Goal: Transaction & Acquisition: Purchase product/service

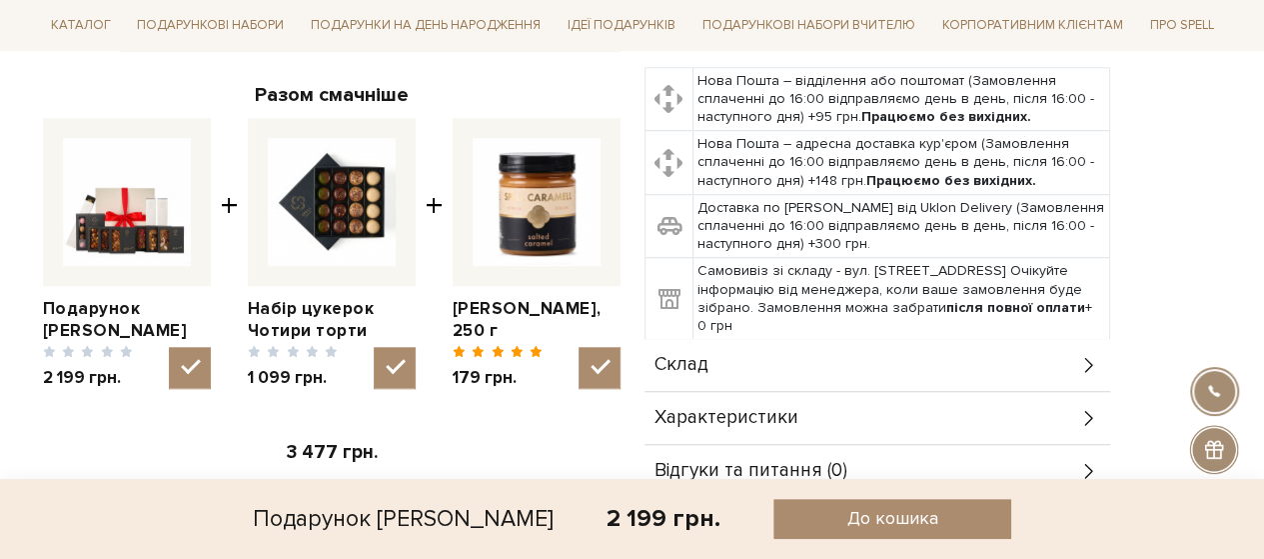
scroll to position [800, 0]
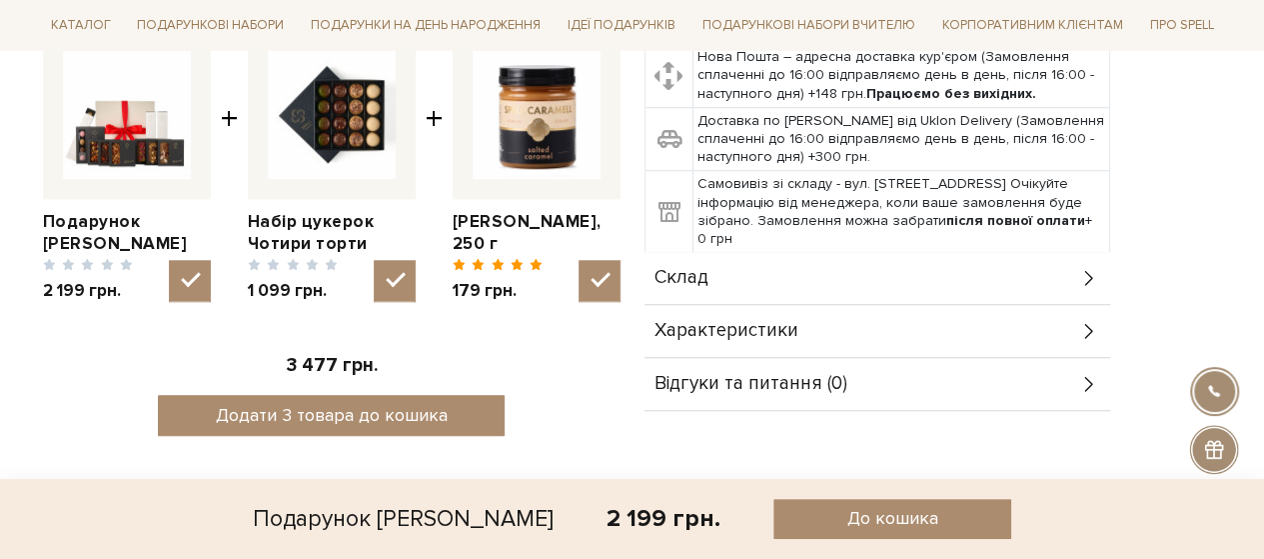
click at [696, 255] on div "Склад" at bounding box center [878, 278] width 466 height 52
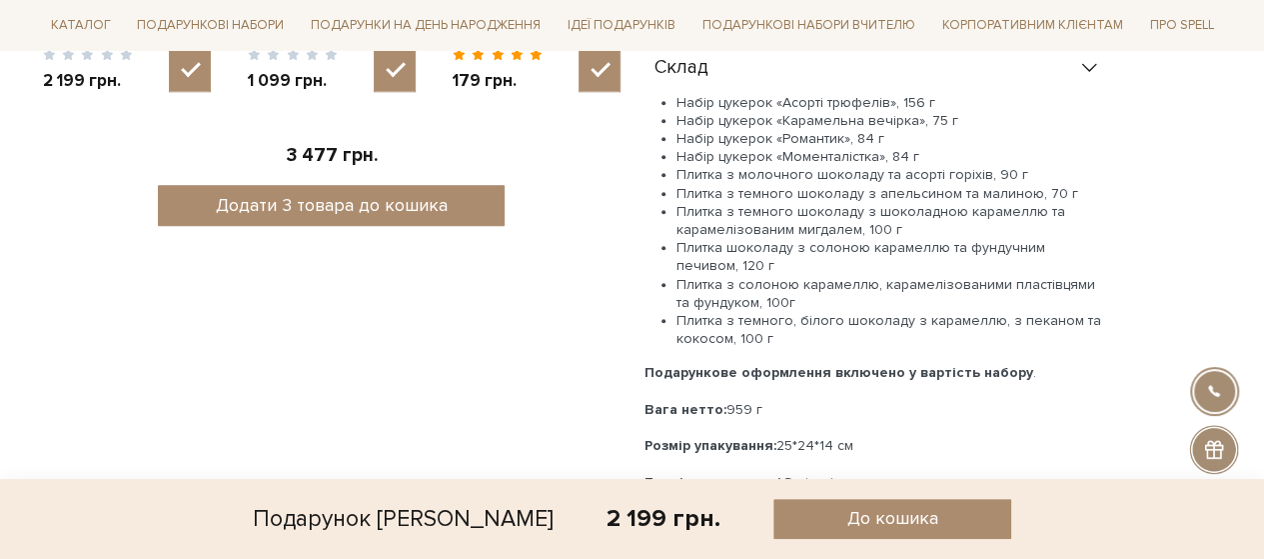
scroll to position [1099, 0]
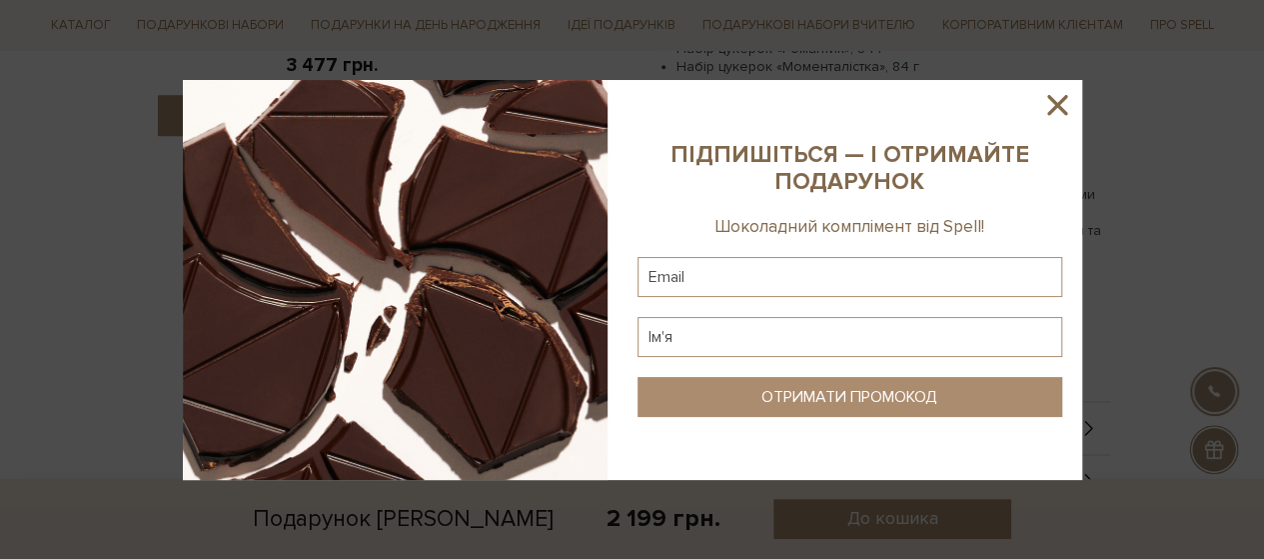
click at [1058, 96] on icon at bounding box center [1058, 105] width 34 height 34
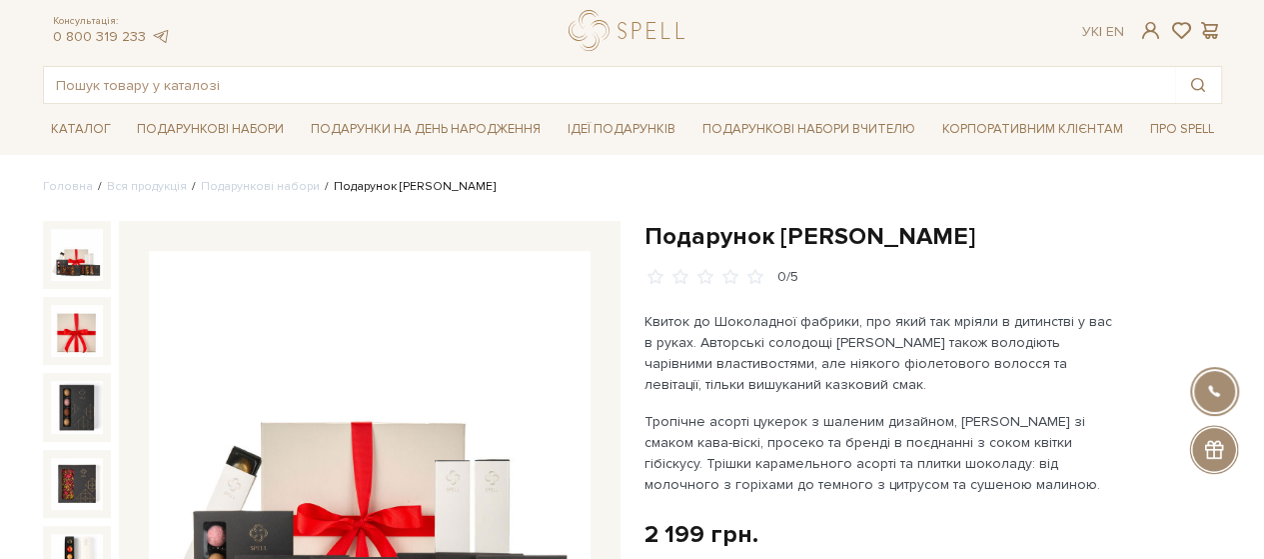
scroll to position [0, 0]
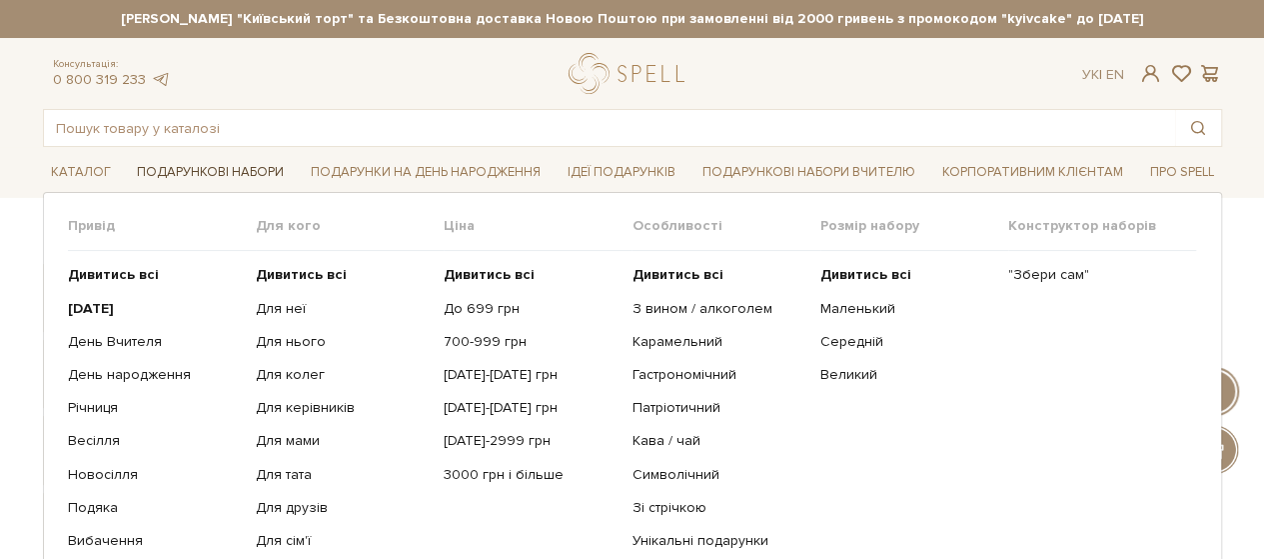
click at [220, 185] on link "Подарункові набори" at bounding box center [210, 172] width 163 height 31
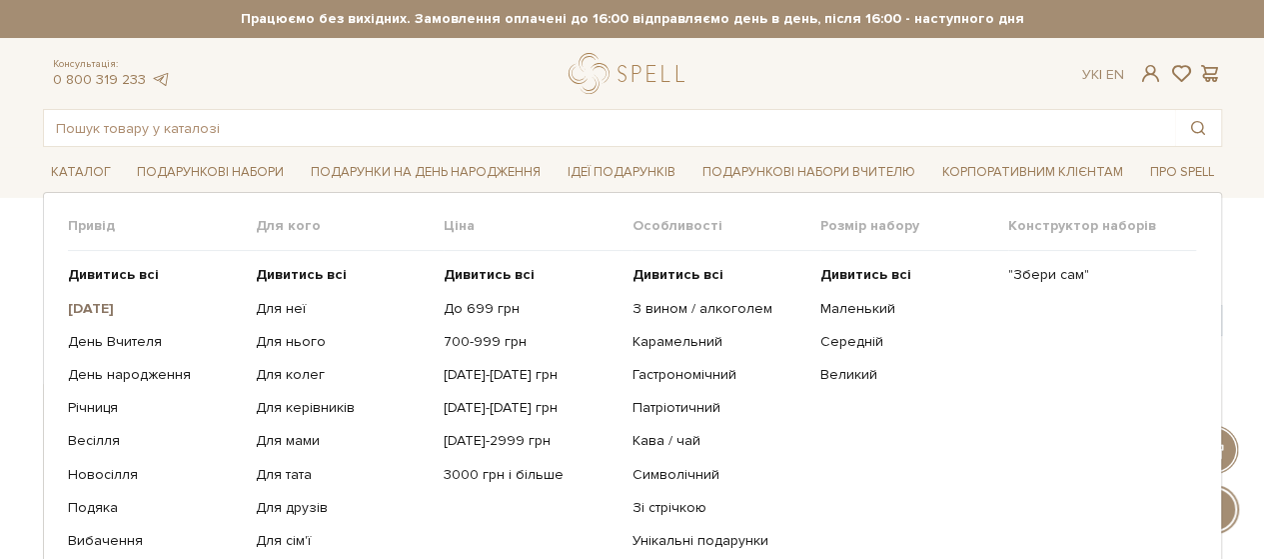
click at [114, 303] on b "[DATE]" at bounding box center [91, 308] width 46 height 17
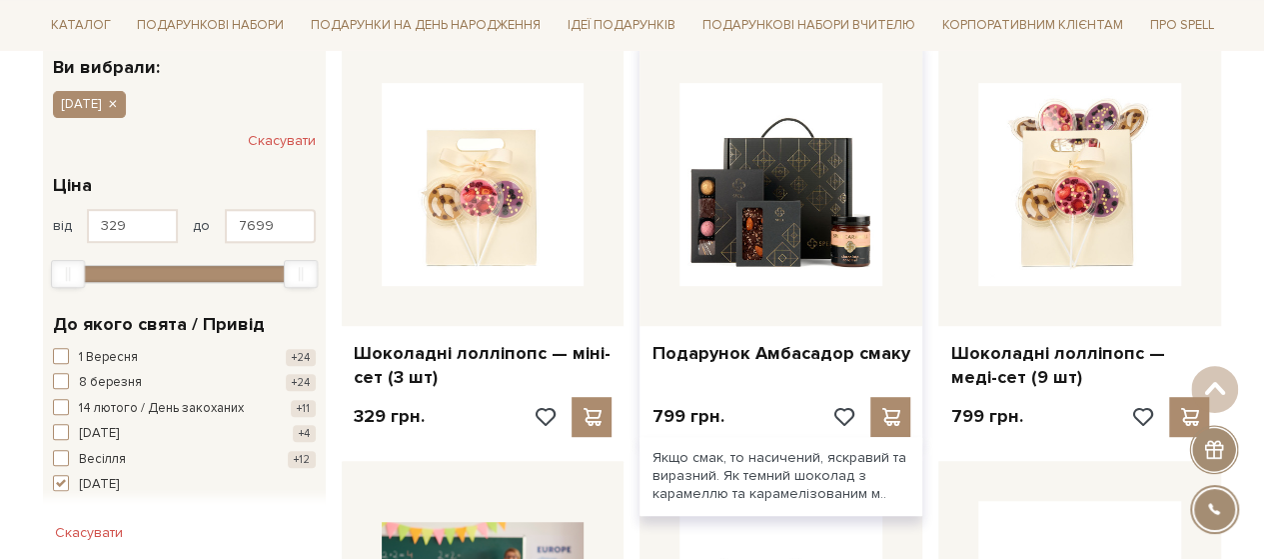
scroll to position [400, 0]
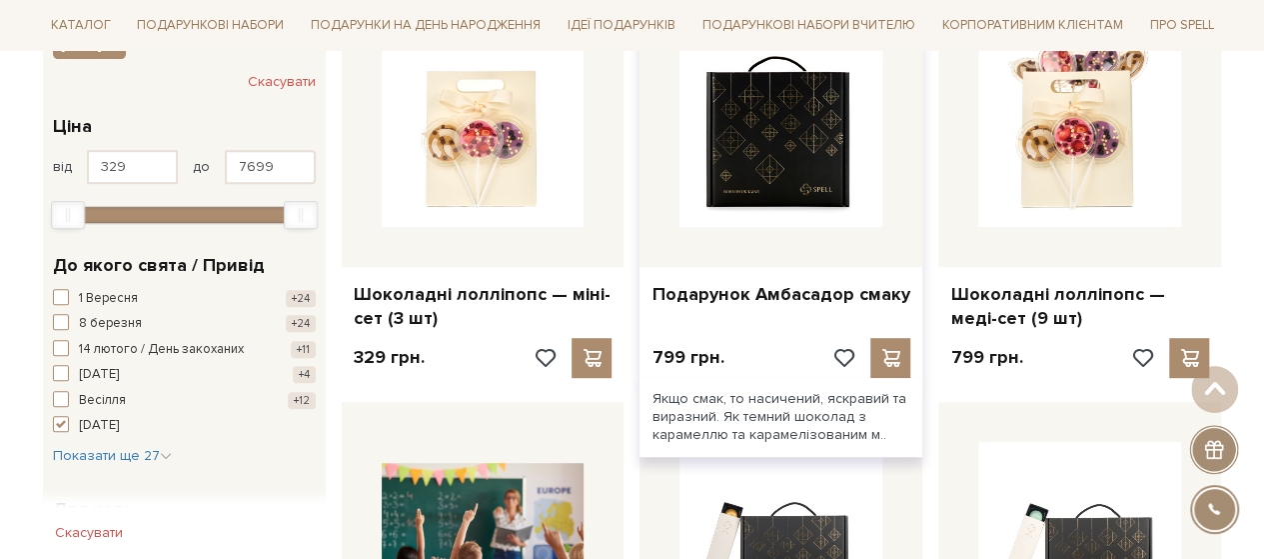
click at [830, 197] on img at bounding box center [781, 125] width 203 height 203
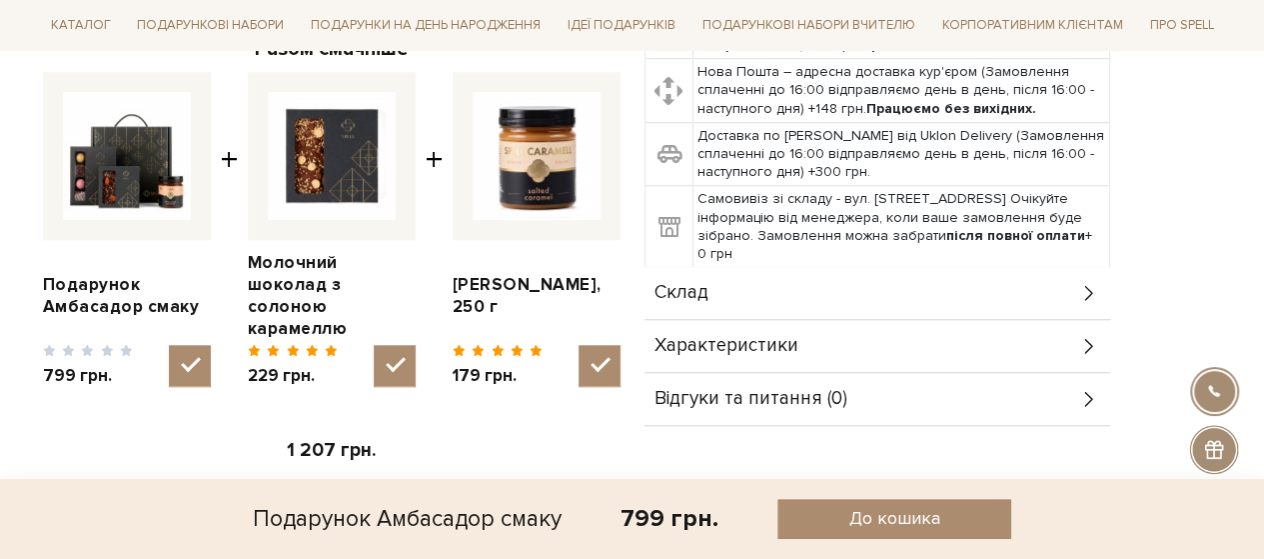
scroll to position [800, 0]
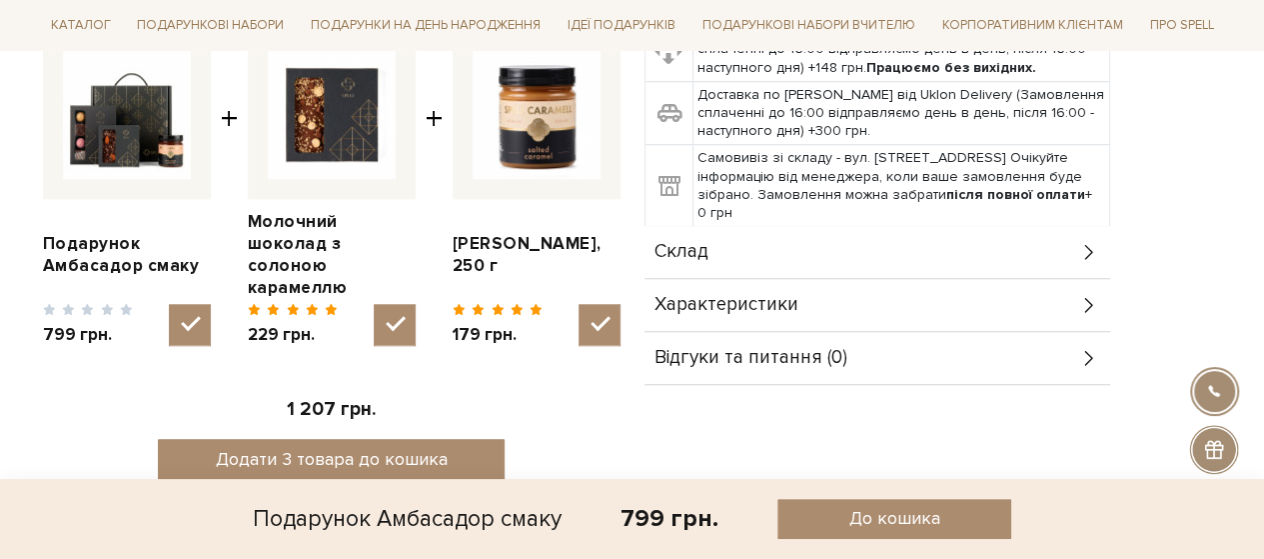
click at [690, 243] on span "Склад" at bounding box center [682, 252] width 54 height 18
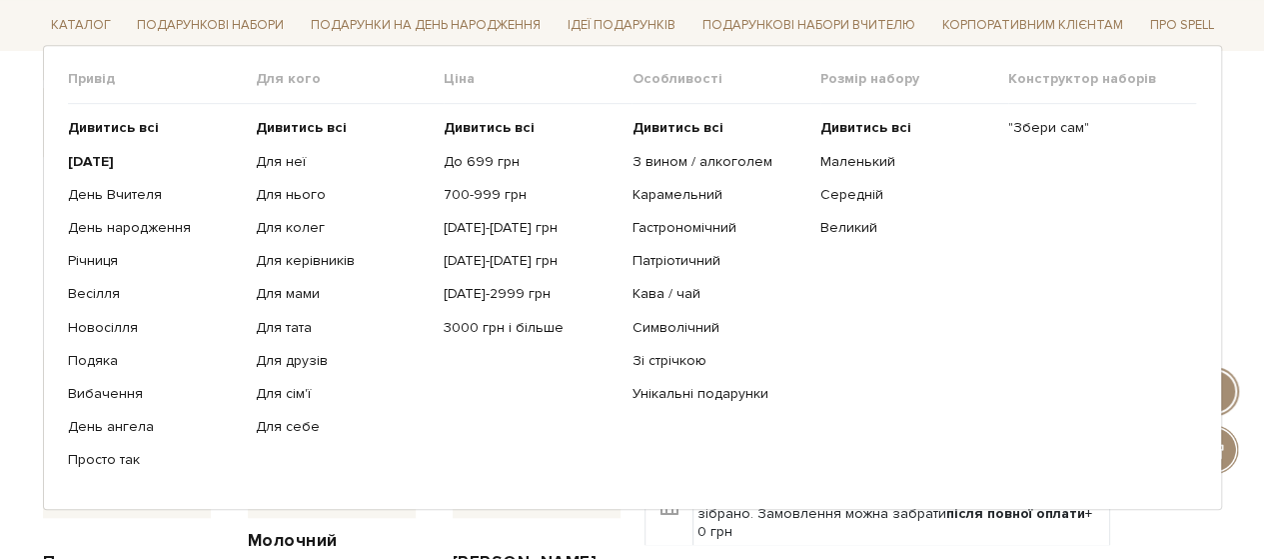
scroll to position [200, 0]
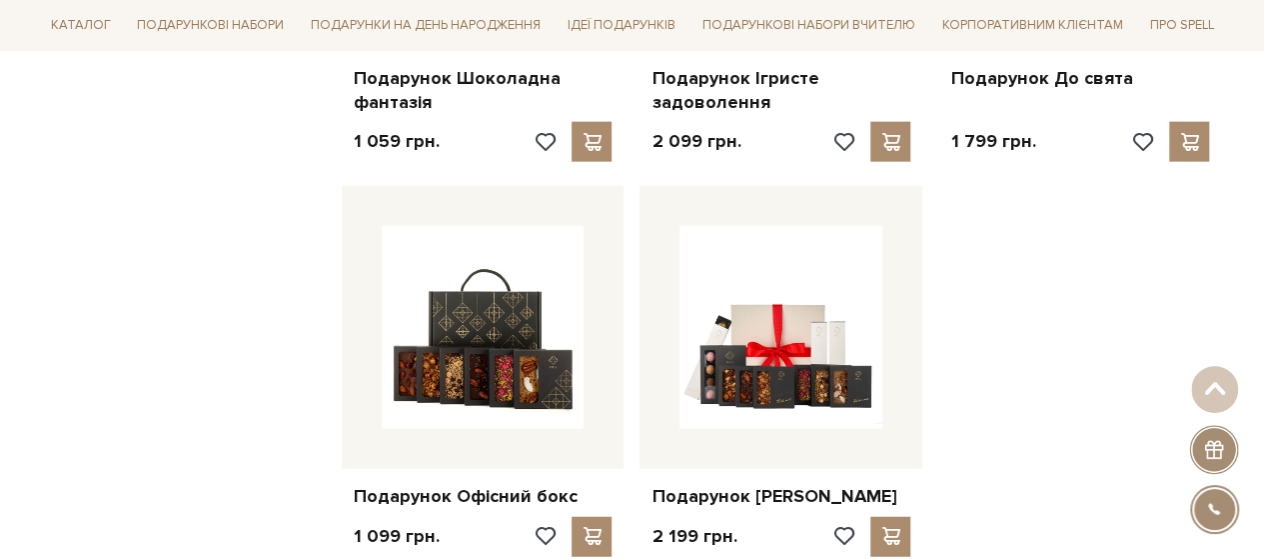
scroll to position [2386, 0]
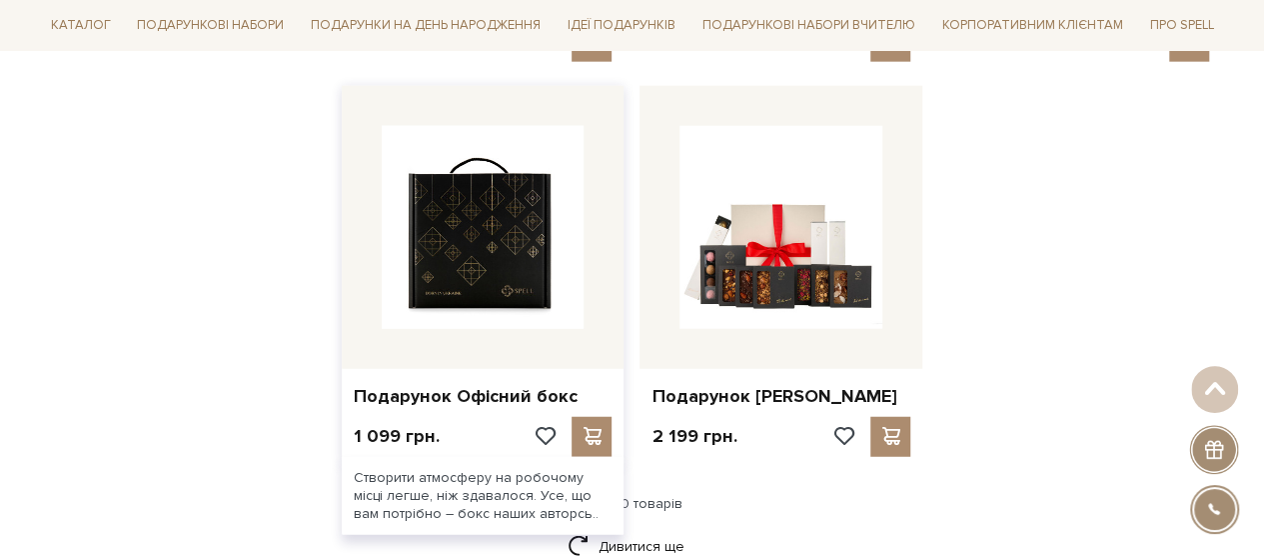
click at [438, 253] on img at bounding box center [483, 227] width 203 height 203
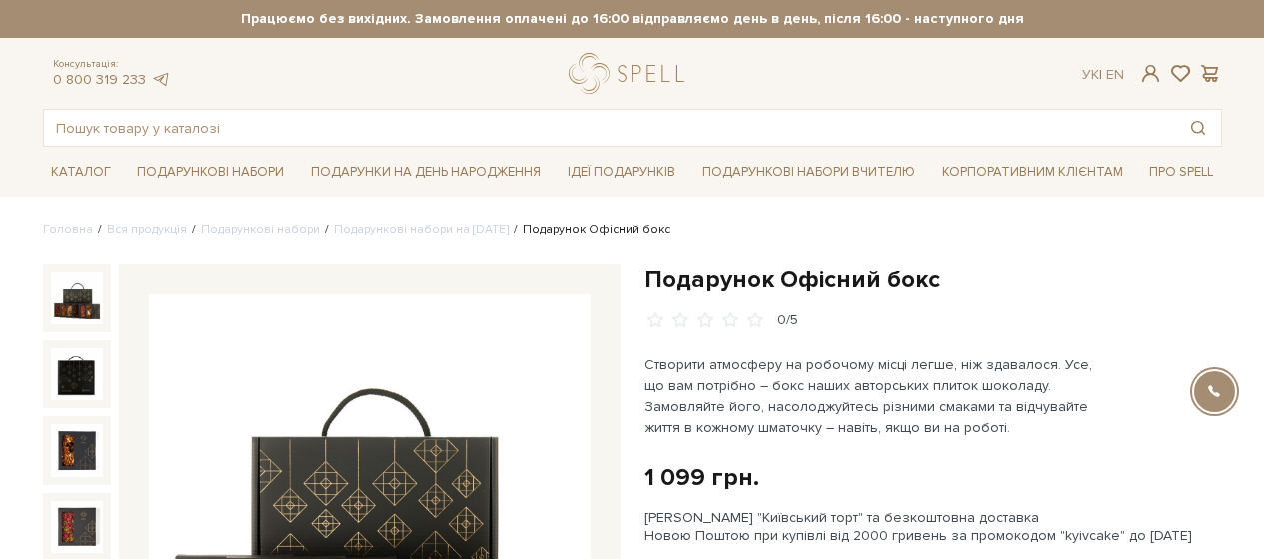
click at [834, 273] on h1 "Подарунок Офісний бокс" at bounding box center [934, 279] width 578 height 31
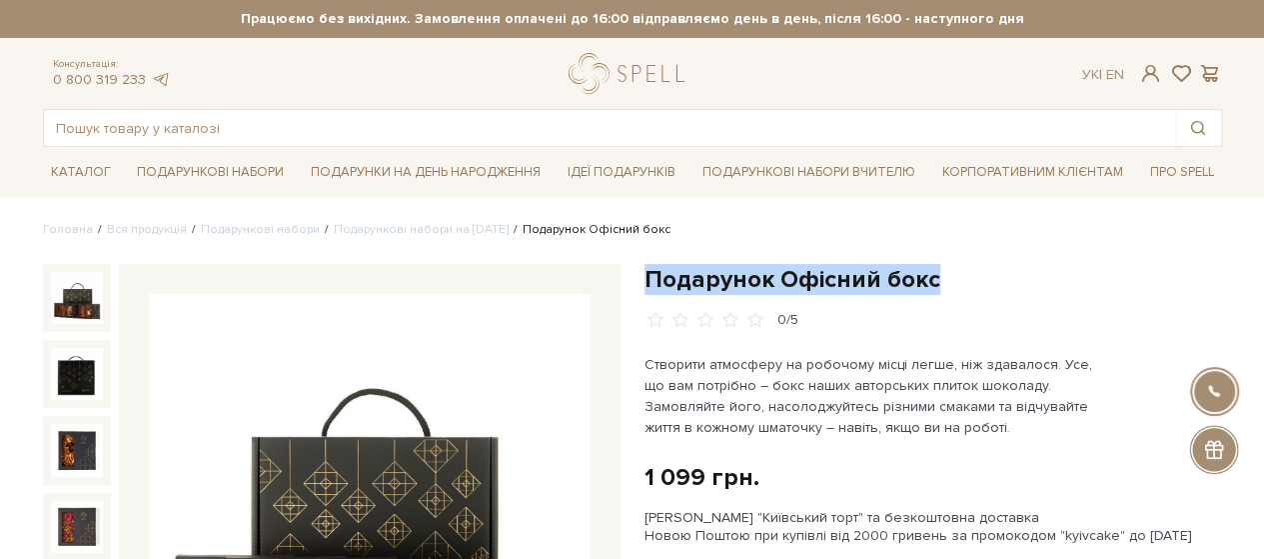
copy div "Подарунок Офісний бокс"
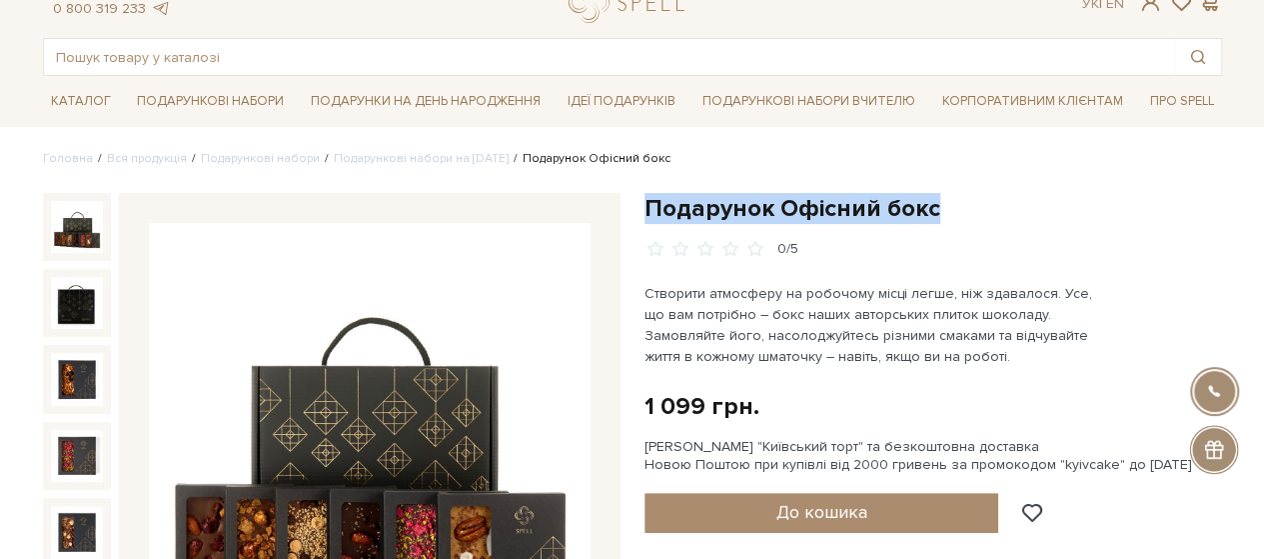
scroll to position [100, 0]
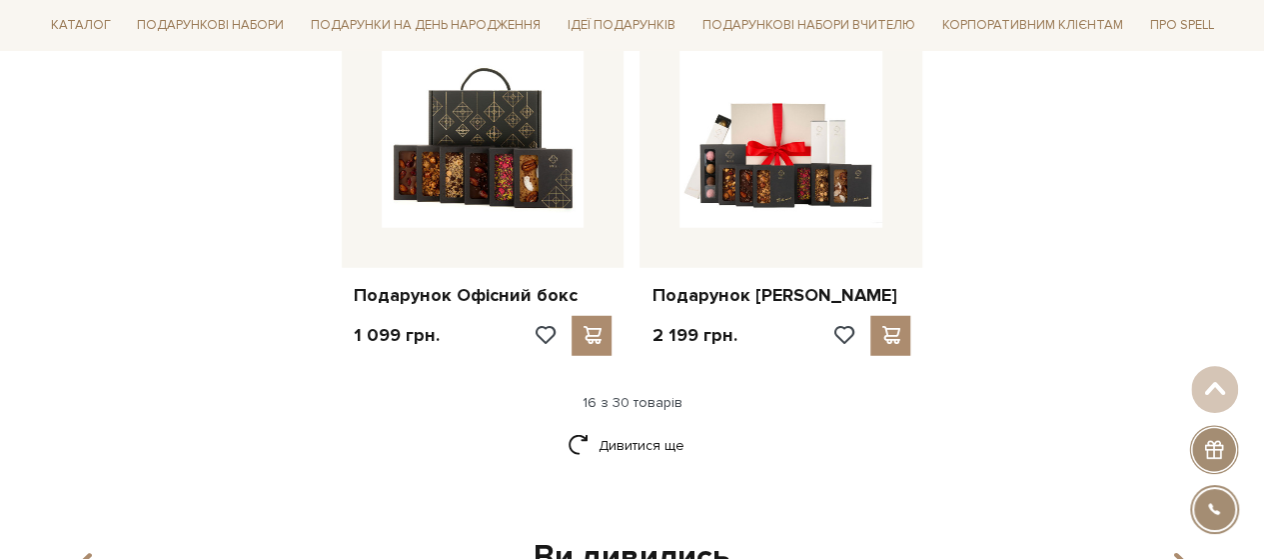
scroll to position [2586, 0]
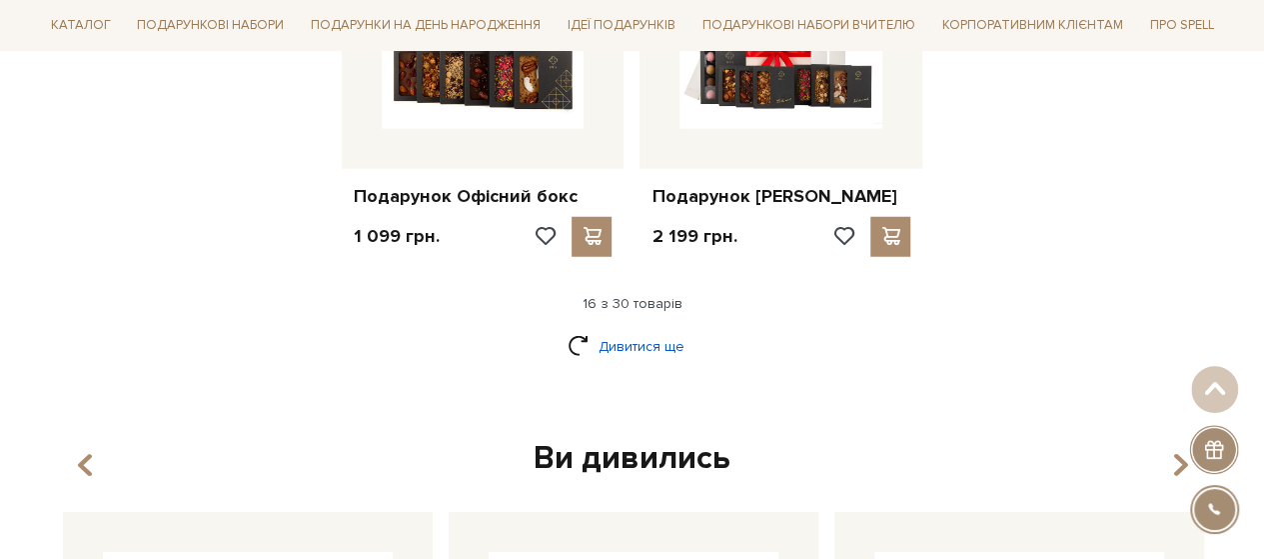
click at [604, 343] on link "Дивитися ще" at bounding box center [633, 346] width 130 height 35
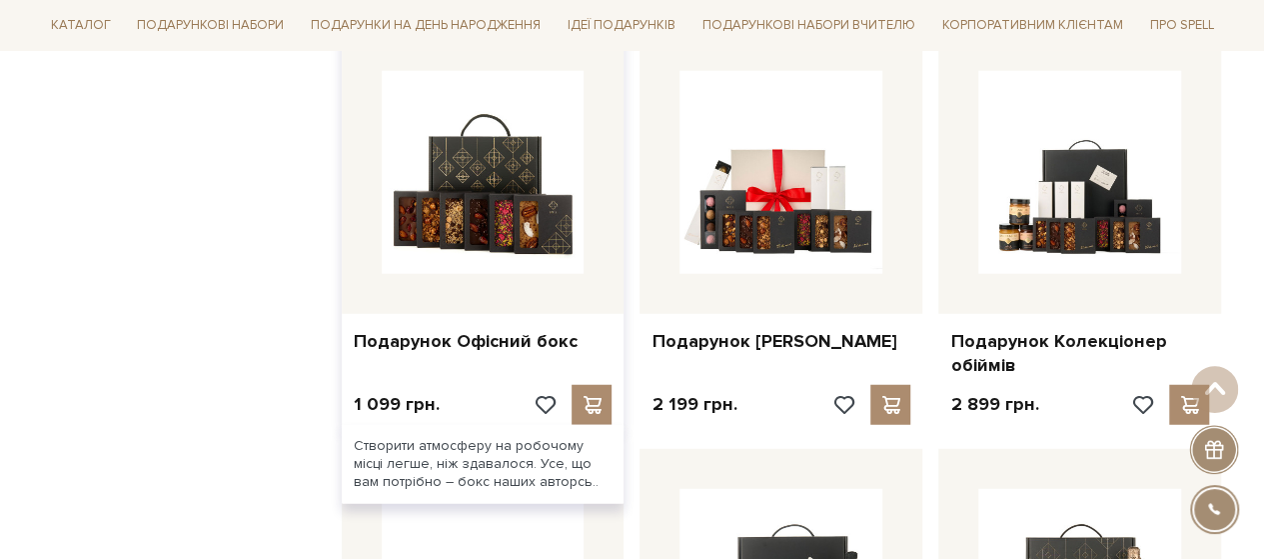
scroll to position [2386, 0]
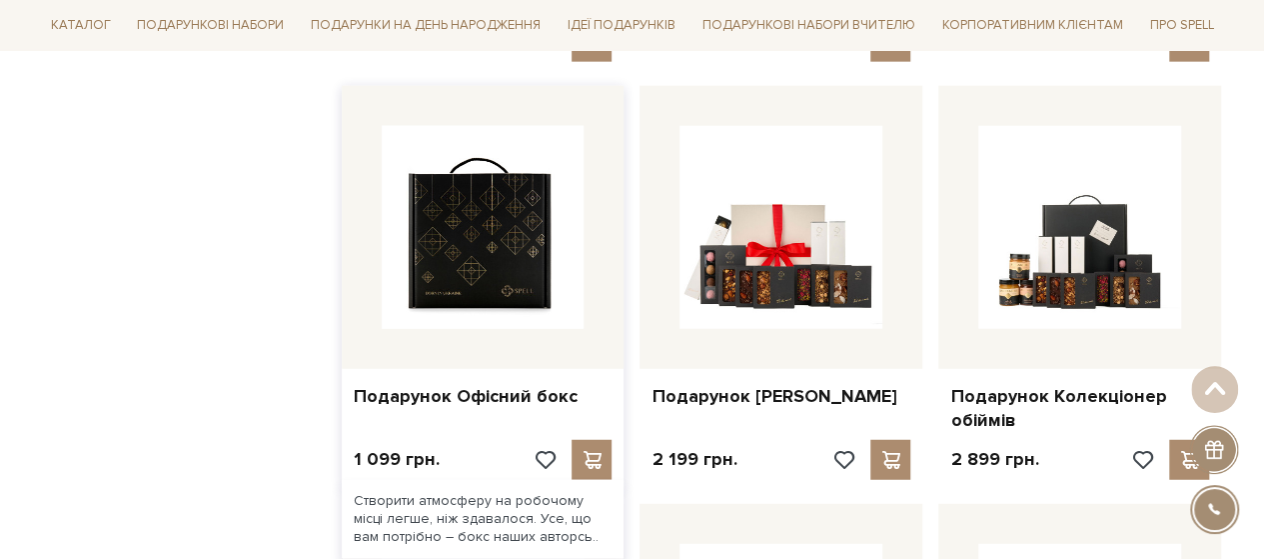
click at [443, 265] on img at bounding box center [483, 227] width 203 height 203
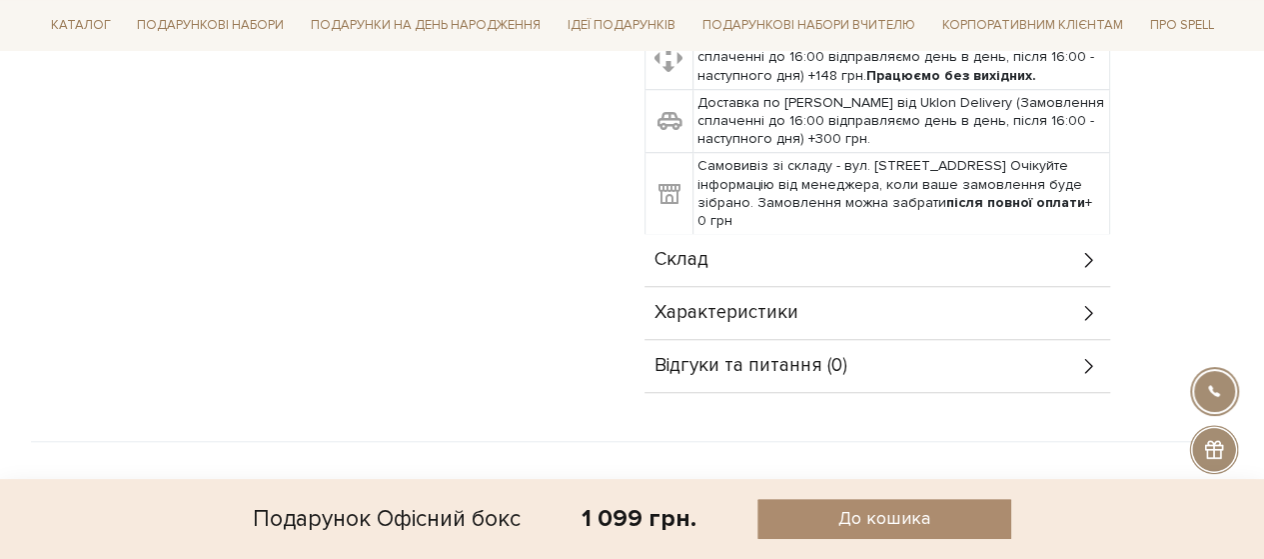
scroll to position [800, 0]
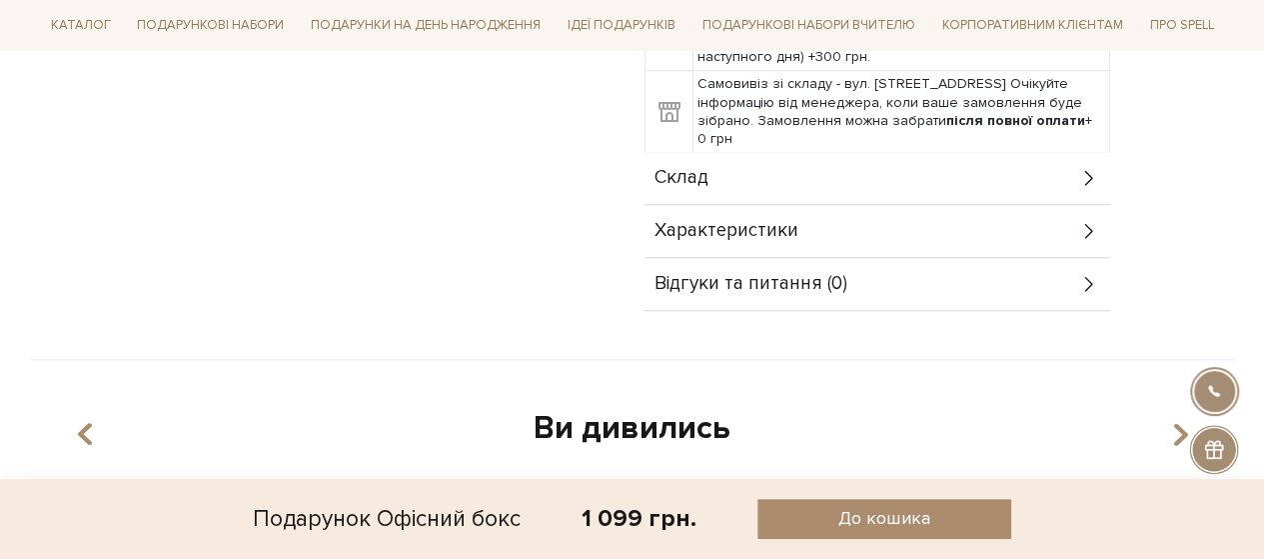
click at [670, 156] on div "Склад" at bounding box center [878, 178] width 466 height 52
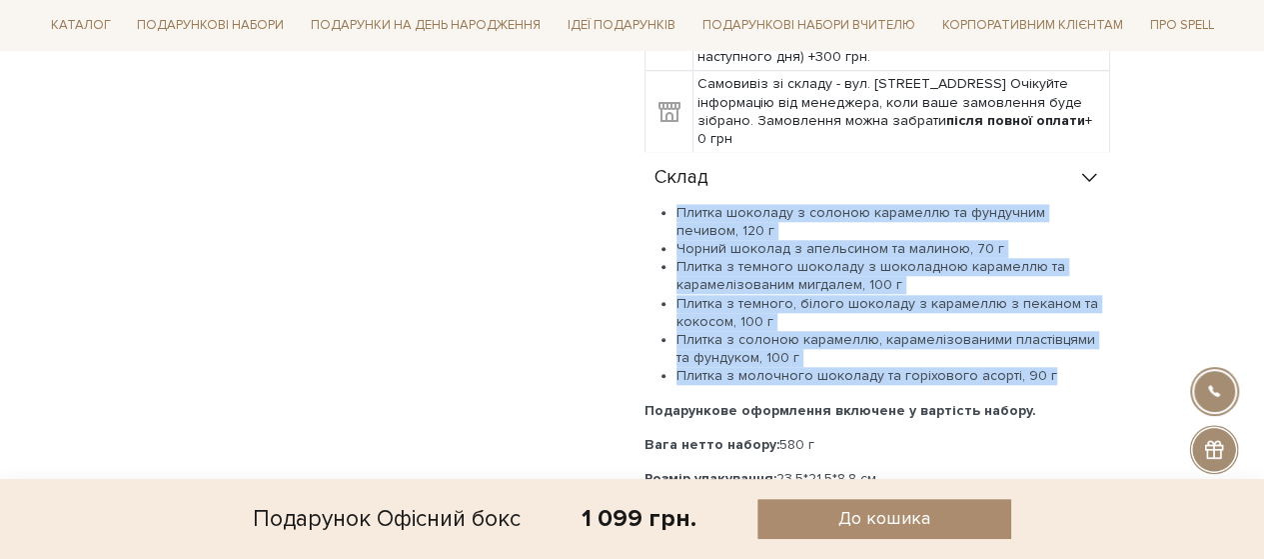
drag, startPoint x: 1047, startPoint y: 381, endPoint x: 676, endPoint y: 201, distance: 412.2
click at [676, 204] on ul "Плитка шоколаду з солоною карамеллю та фундучним печивом, 120 г Чорний шоколад …" at bounding box center [878, 295] width 466 height 182
copy ul "Плитка шоколаду з солоною карамеллю та фундучним печивом, 120 г Чорний шоколад …"
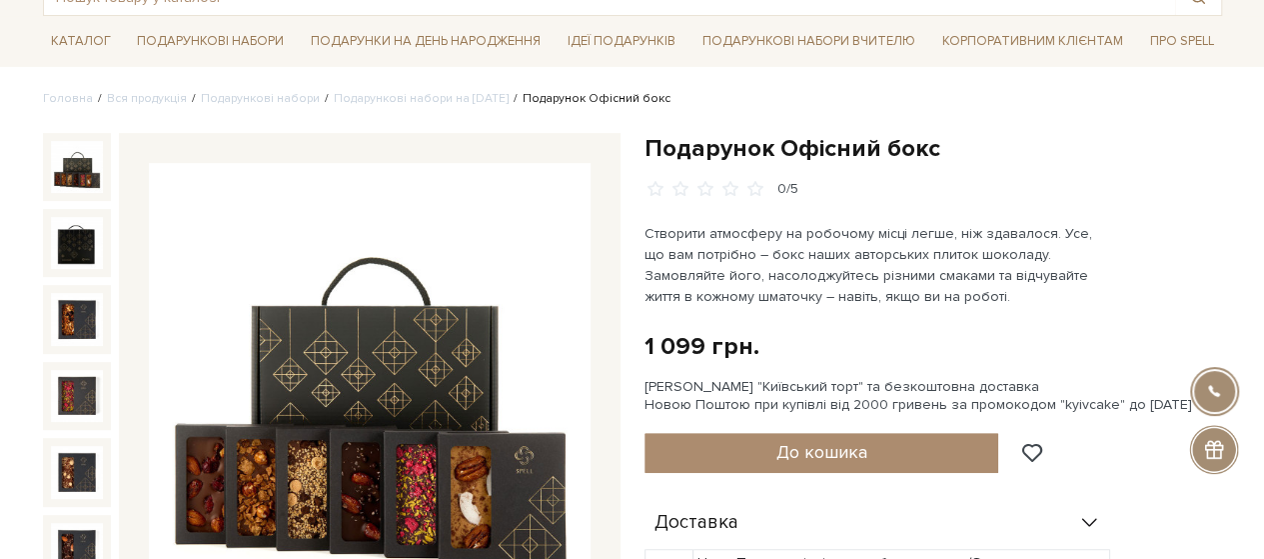
scroll to position [100, 0]
